Goal: Information Seeking & Learning: Find specific fact

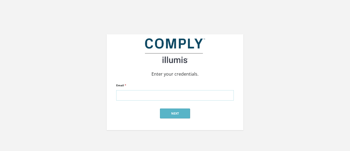
click at [172, 95] on input "Email *" at bounding box center [175, 95] width 118 height 10
type input "[PERSON_NAME][EMAIL_ADDRESS][DOMAIN_NAME]"
click input "submit" at bounding box center [0, 0] width 0 height 0
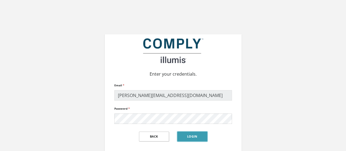
click at [187, 138] on button "Login" at bounding box center [192, 136] width 30 height 10
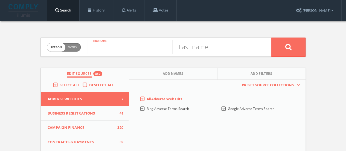
click at [115, 49] on input "text" at bounding box center [129, 47] width 85 height 14
type input "brayden"
type input "adair"
click at [89, 84] on label "Deselect All" at bounding box center [103, 84] width 28 height 5
click at [0, 0] on input "Deselect All" at bounding box center [0, 0] width 0 height 0
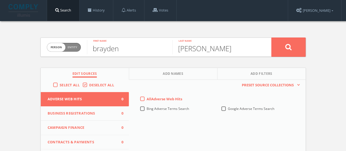
click at [88, 123] on button "Campaign Finance 0" at bounding box center [85, 127] width 88 height 15
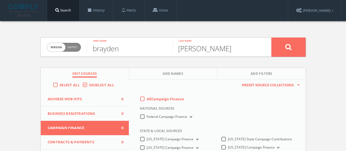
click at [147, 100] on label "All Campaign Finance" at bounding box center [165, 98] width 37 height 5
click at [0, 0] on Finance-all-0 "All Campaign Finance" at bounding box center [0, 0] width 0 height 0
click at [288, 50] on icon at bounding box center [288, 47] width 7 height 7
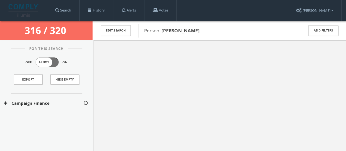
click at [51, 105] on button "Campaign Finance" at bounding box center [43, 103] width 79 height 6
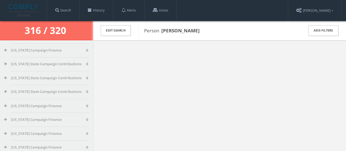
scroll to position [689, 0]
